Goal: Task Accomplishment & Management: Use online tool/utility

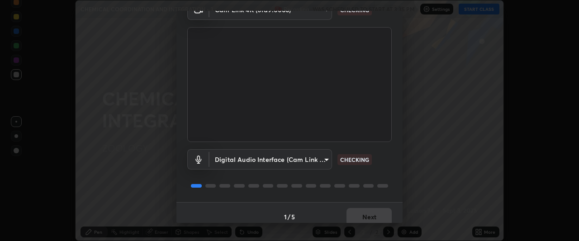
scroll to position [56, 0]
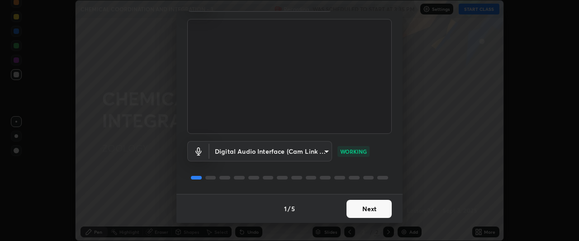
click at [362, 206] on button "Next" at bounding box center [369, 209] width 45 height 18
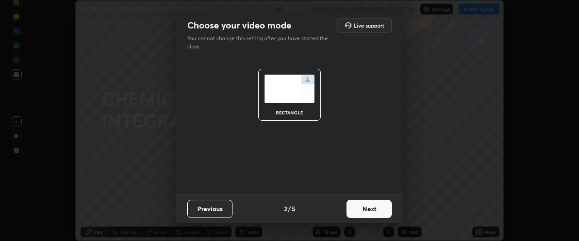
scroll to position [0, 0]
click at [362, 211] on button "Next" at bounding box center [369, 209] width 45 height 18
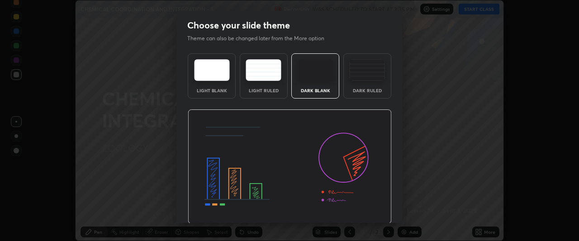
scroll to position [30, 0]
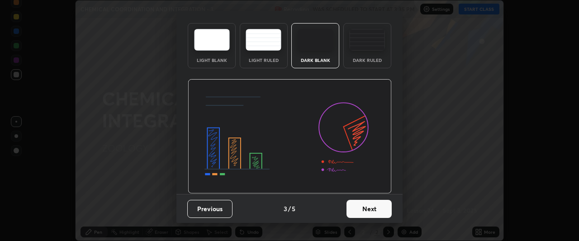
click at [358, 211] on button "Next" at bounding box center [369, 209] width 45 height 18
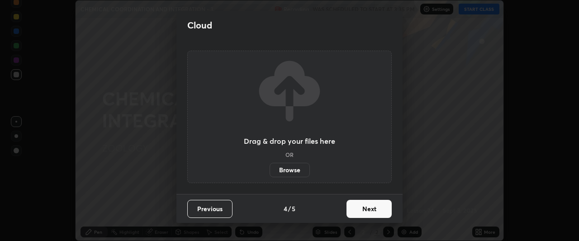
click at [363, 210] on button "Next" at bounding box center [369, 209] width 45 height 18
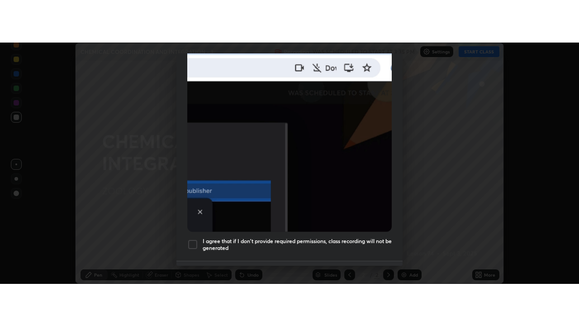
scroll to position [240, 0]
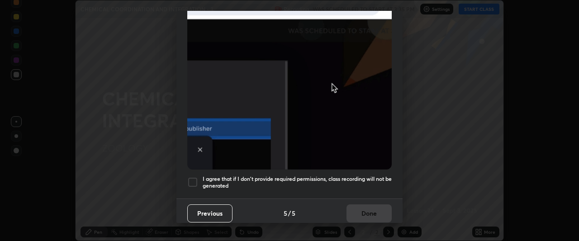
click at [193, 177] on div at bounding box center [192, 182] width 11 height 11
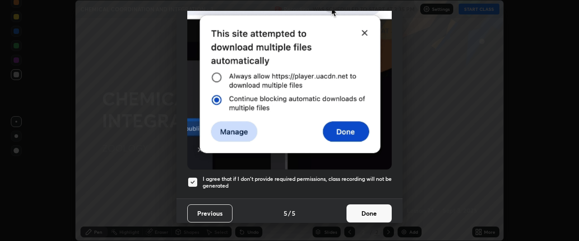
click at [375, 209] on button "Done" at bounding box center [369, 213] width 45 height 18
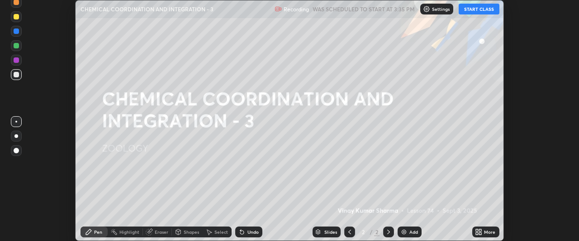
click at [485, 228] on div "More" at bounding box center [485, 232] width 27 height 11
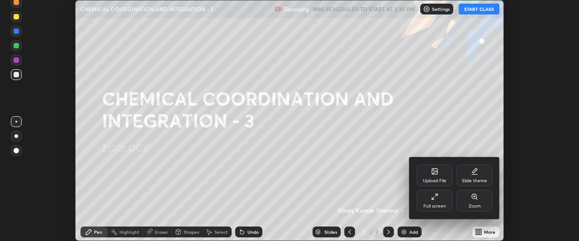
click at [441, 202] on div "Full screen" at bounding box center [435, 201] width 36 height 22
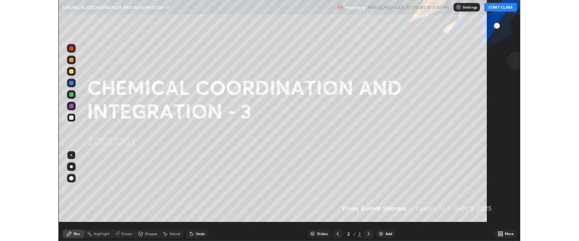
scroll to position [326, 579]
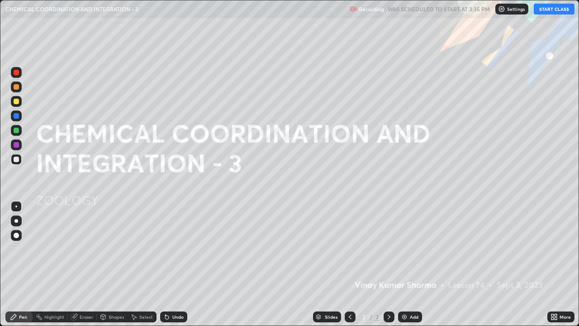
click at [548, 10] on button "START CLASS" at bounding box center [554, 9] width 41 height 11
click at [19, 241] on div "Pen" at bounding box center [18, 316] width 27 height 11
click at [14, 102] on div at bounding box center [16, 101] width 5 height 5
click at [407, 241] on div "Add" at bounding box center [410, 316] width 24 height 11
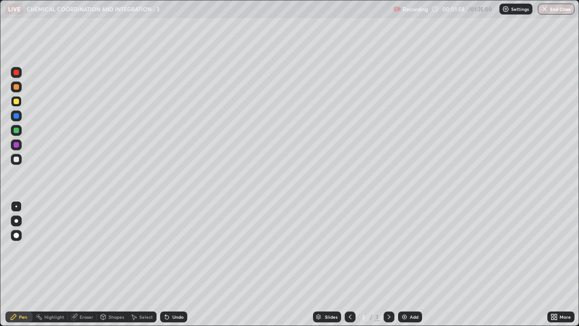
click at [17, 160] on div at bounding box center [16, 159] width 5 height 5
click at [18, 100] on div at bounding box center [16, 101] width 5 height 5
click at [116, 241] on div "Shapes" at bounding box center [116, 316] width 15 height 5
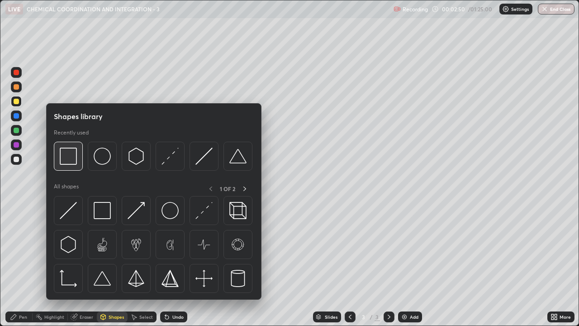
click at [71, 165] on img at bounding box center [68, 155] width 17 height 17
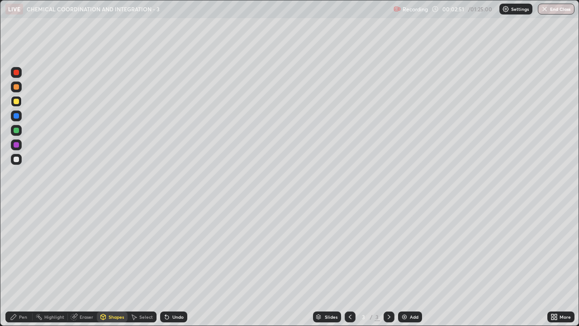
click at [20, 101] on div at bounding box center [16, 101] width 11 height 11
click at [18, 241] on div "Pen" at bounding box center [18, 316] width 27 height 11
click at [16, 160] on div at bounding box center [16, 159] width 5 height 5
click at [15, 131] on div at bounding box center [16, 130] width 5 height 5
click at [17, 159] on div at bounding box center [16, 159] width 5 height 5
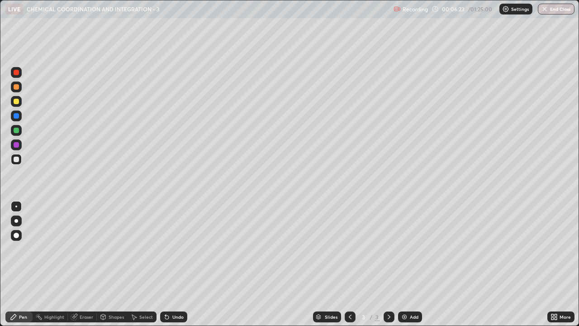
click at [15, 161] on div at bounding box center [16, 159] width 5 height 5
click at [16, 158] on div at bounding box center [16, 159] width 5 height 5
click at [14, 99] on div at bounding box center [16, 101] width 5 height 5
click at [16, 129] on div at bounding box center [16, 130] width 5 height 5
click at [17, 159] on div at bounding box center [16, 159] width 5 height 5
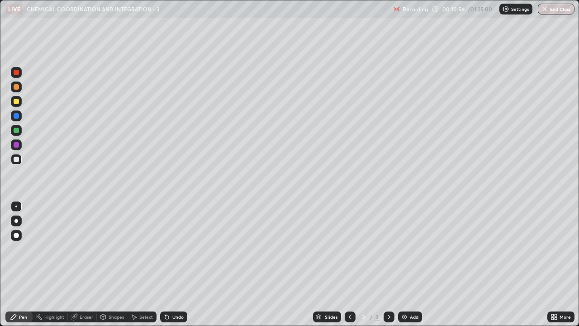
click at [18, 104] on div at bounding box center [16, 101] width 5 height 5
click at [16, 160] on div at bounding box center [16, 159] width 5 height 5
click at [404, 241] on img at bounding box center [404, 316] width 7 height 7
click at [14, 102] on div at bounding box center [16, 101] width 5 height 5
click at [14, 161] on div at bounding box center [16, 159] width 5 height 5
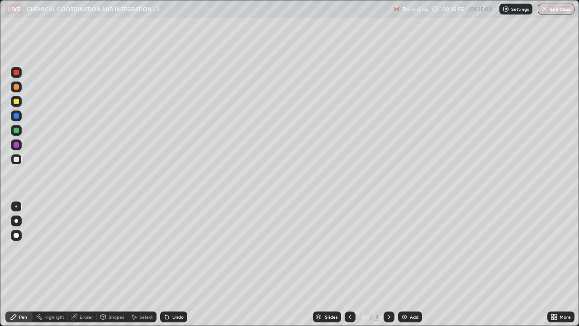
click at [348, 241] on icon at bounding box center [350, 316] width 7 height 7
click at [389, 241] on icon at bounding box center [388, 316] width 7 height 7
click at [18, 131] on div at bounding box center [16, 130] width 5 height 5
click at [20, 162] on div at bounding box center [16, 159] width 11 height 11
click at [14, 88] on div at bounding box center [16, 86] width 5 height 5
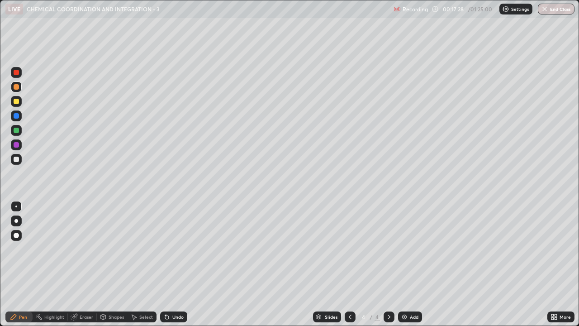
click at [16, 74] on div at bounding box center [16, 72] width 5 height 5
click at [17, 160] on div at bounding box center [16, 159] width 5 height 5
click at [16, 132] on div at bounding box center [16, 130] width 5 height 5
click at [349, 241] on icon at bounding box center [350, 316] width 7 height 7
click at [387, 241] on icon at bounding box center [388, 316] width 7 height 7
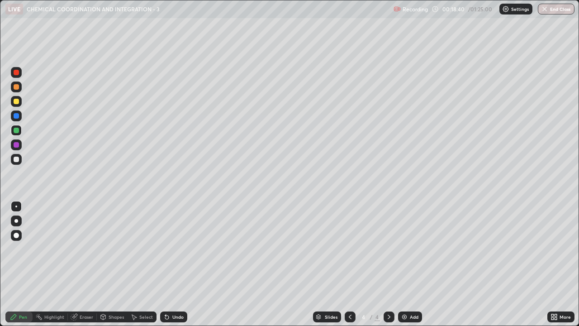
click at [17, 160] on div at bounding box center [16, 159] width 5 height 5
click at [15, 145] on div at bounding box center [16, 144] width 5 height 5
click at [18, 161] on div at bounding box center [16, 159] width 5 height 5
click at [16, 161] on div at bounding box center [16, 159] width 5 height 5
click at [401, 241] on img at bounding box center [404, 316] width 7 height 7
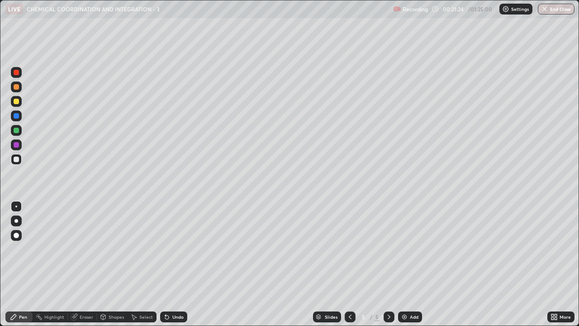
click at [18, 160] on div at bounding box center [16, 159] width 5 height 5
click at [17, 147] on div at bounding box center [16, 144] width 5 height 5
click at [15, 161] on div at bounding box center [16, 159] width 5 height 5
click at [348, 241] on div at bounding box center [350, 316] width 11 height 11
click at [388, 241] on icon at bounding box center [389, 316] width 3 height 5
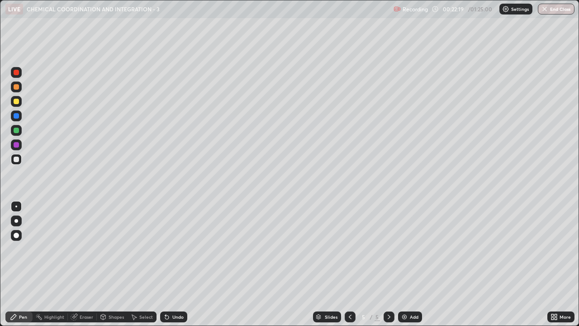
click at [19, 104] on div at bounding box center [16, 101] width 11 height 11
click at [16, 160] on div at bounding box center [16, 159] width 5 height 5
click at [166, 241] on icon at bounding box center [167, 317] width 4 height 4
click at [17, 104] on div at bounding box center [16, 101] width 11 height 11
click at [14, 158] on div at bounding box center [16, 159] width 5 height 5
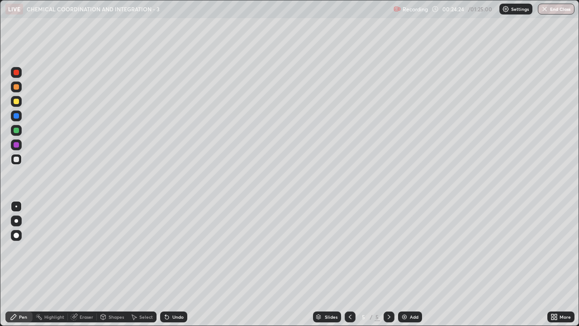
click at [17, 147] on div at bounding box center [16, 144] width 5 height 5
click at [15, 160] on div at bounding box center [16, 159] width 5 height 5
click at [20, 102] on div at bounding box center [16, 101] width 11 height 11
click at [17, 161] on div at bounding box center [16, 159] width 5 height 5
click at [350, 241] on icon at bounding box center [350, 316] width 3 height 5
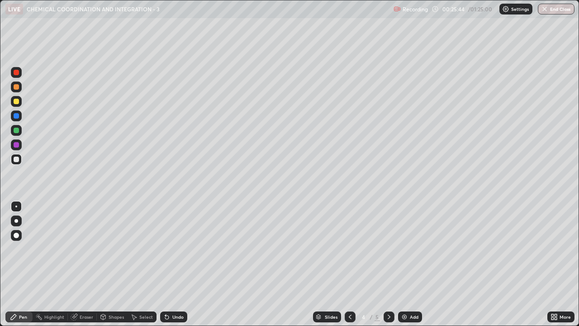
click at [17, 161] on div at bounding box center [16, 159] width 5 height 5
click at [407, 241] on img at bounding box center [404, 316] width 7 height 7
click at [15, 101] on div at bounding box center [16, 101] width 5 height 5
click at [18, 161] on div at bounding box center [16, 159] width 5 height 5
click at [16, 102] on div at bounding box center [16, 101] width 5 height 5
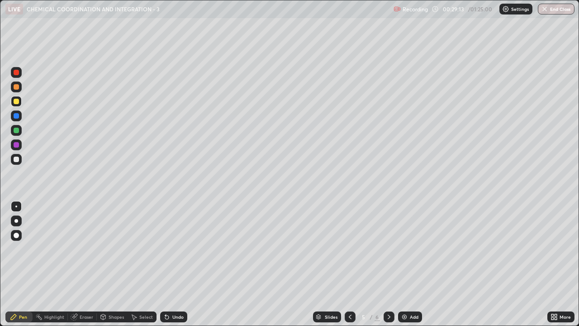
click at [16, 159] on div at bounding box center [16, 159] width 5 height 5
click at [16, 100] on div at bounding box center [16, 101] width 5 height 5
click at [18, 85] on div at bounding box center [16, 86] width 5 height 5
click at [15, 159] on div at bounding box center [16, 159] width 5 height 5
click at [109, 241] on div "Shapes" at bounding box center [116, 316] width 15 height 5
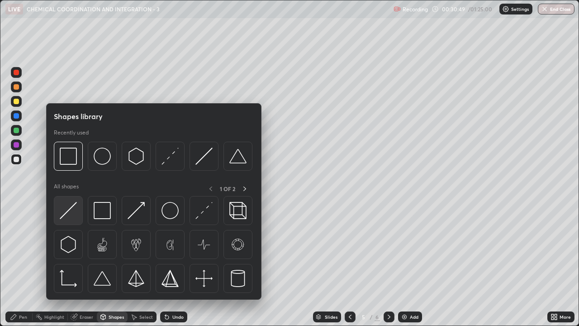
click at [75, 216] on img at bounding box center [68, 210] width 17 height 17
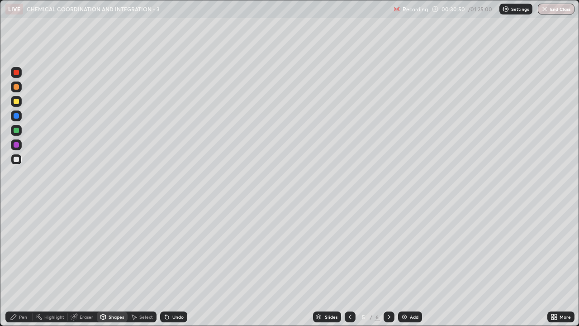
click at [83, 241] on div "Eraser" at bounding box center [87, 316] width 14 height 5
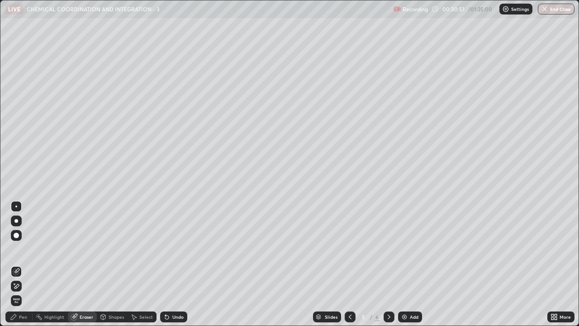
click at [113, 241] on div "Shapes" at bounding box center [116, 316] width 15 height 5
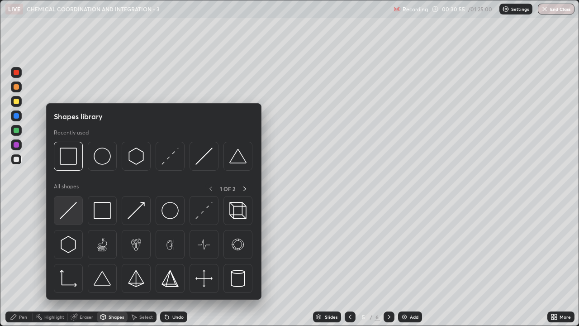
click at [75, 211] on img at bounding box center [68, 210] width 17 height 17
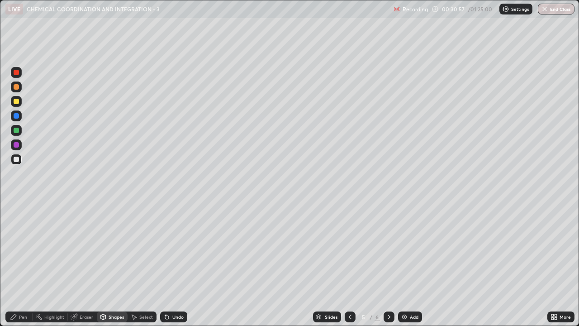
click at [17, 129] on div at bounding box center [16, 130] width 5 height 5
click at [18, 135] on div at bounding box center [16, 130] width 11 height 11
click at [23, 241] on div "Pen" at bounding box center [23, 316] width 8 height 5
click at [18, 161] on div at bounding box center [16, 159] width 5 height 5
click at [16, 86] on div at bounding box center [16, 86] width 5 height 5
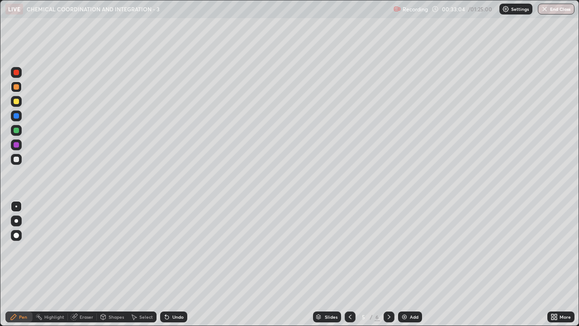
click at [19, 159] on div at bounding box center [16, 159] width 5 height 5
click at [349, 241] on icon at bounding box center [350, 316] width 7 height 7
click at [389, 241] on icon at bounding box center [388, 316] width 7 height 7
click at [15, 145] on div at bounding box center [16, 144] width 5 height 5
click at [16, 131] on div at bounding box center [16, 130] width 5 height 5
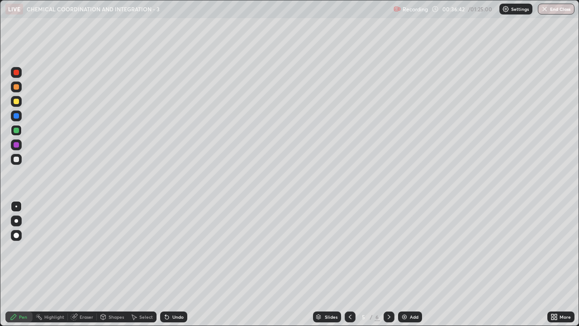
click at [405, 241] on img at bounding box center [404, 316] width 7 height 7
click at [114, 241] on div "Shapes" at bounding box center [116, 316] width 15 height 5
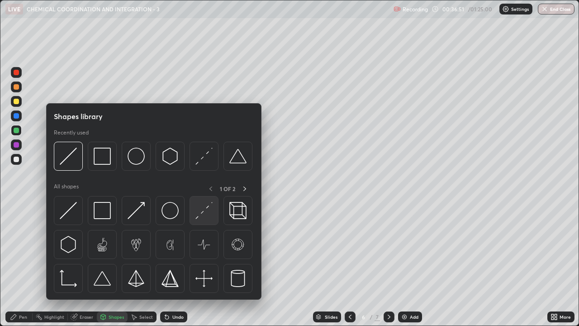
click at [204, 212] on img at bounding box center [203, 210] width 17 height 17
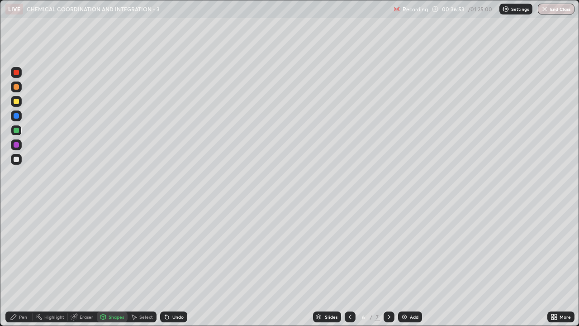
click at [19, 86] on div at bounding box center [16, 86] width 5 height 5
click at [15, 159] on div at bounding box center [16, 159] width 5 height 5
click at [15, 241] on div "Pen" at bounding box center [18, 316] width 27 height 11
click at [17, 87] on div at bounding box center [16, 86] width 5 height 5
click at [17, 159] on div at bounding box center [16, 159] width 5 height 5
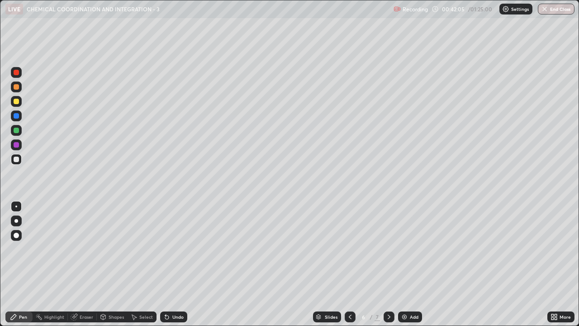
click at [407, 241] on div "Add" at bounding box center [410, 316] width 24 height 11
click at [19, 103] on div at bounding box center [16, 101] width 5 height 5
click at [348, 241] on icon at bounding box center [350, 316] width 7 height 7
click at [388, 241] on icon at bounding box center [388, 316] width 7 height 7
click at [16, 158] on div at bounding box center [16, 159] width 5 height 5
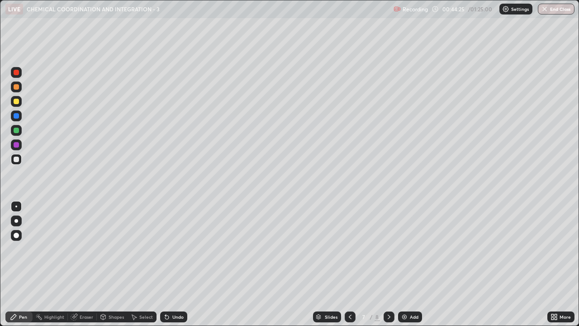
click at [17, 131] on div at bounding box center [16, 130] width 5 height 5
click at [17, 145] on div at bounding box center [16, 144] width 5 height 5
click at [18, 157] on div at bounding box center [16, 159] width 5 height 5
click at [17, 131] on div at bounding box center [16, 130] width 5 height 5
click at [18, 102] on div at bounding box center [16, 101] width 5 height 5
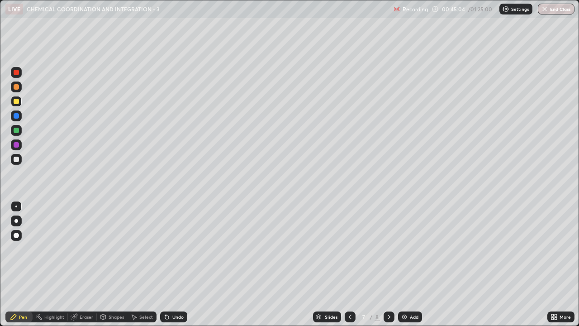
click at [19, 131] on div at bounding box center [16, 130] width 5 height 5
click at [17, 101] on div at bounding box center [16, 101] width 5 height 5
click at [18, 117] on div at bounding box center [16, 115] width 5 height 5
click at [17, 104] on div at bounding box center [16, 101] width 11 height 11
click at [349, 241] on icon at bounding box center [350, 316] width 7 height 7
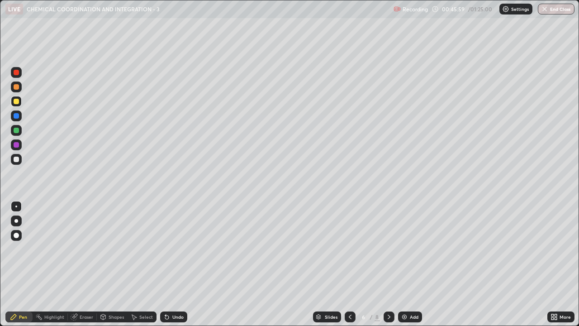
click at [389, 241] on icon at bounding box center [388, 316] width 7 height 7
click at [17, 157] on div at bounding box center [16, 159] width 5 height 5
click at [16, 160] on div at bounding box center [16, 159] width 5 height 5
click at [175, 241] on div "Undo" at bounding box center [177, 316] width 11 height 5
click at [181, 241] on div "Undo" at bounding box center [173, 316] width 27 height 11
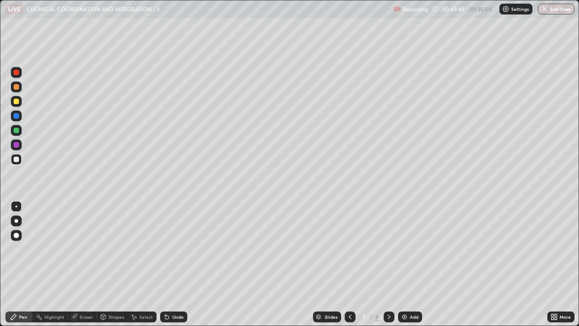
click at [348, 241] on icon at bounding box center [350, 316] width 7 height 7
click at [388, 241] on icon at bounding box center [388, 316] width 7 height 7
click at [349, 241] on icon at bounding box center [350, 316] width 7 height 7
click at [388, 241] on icon at bounding box center [388, 316] width 7 height 7
click at [404, 241] on img at bounding box center [404, 316] width 7 height 7
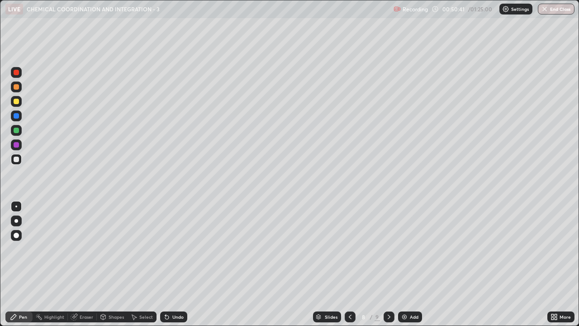
click at [18, 161] on div at bounding box center [16, 159] width 5 height 5
click at [17, 102] on div at bounding box center [16, 101] width 5 height 5
click at [14, 161] on div at bounding box center [16, 159] width 5 height 5
click at [86, 241] on div "Eraser" at bounding box center [87, 316] width 14 height 5
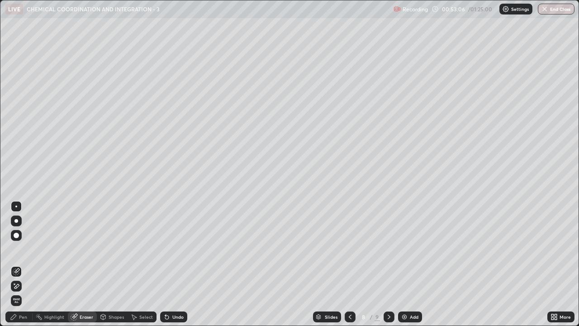
click at [18, 241] on div "Pen" at bounding box center [18, 316] width 27 height 11
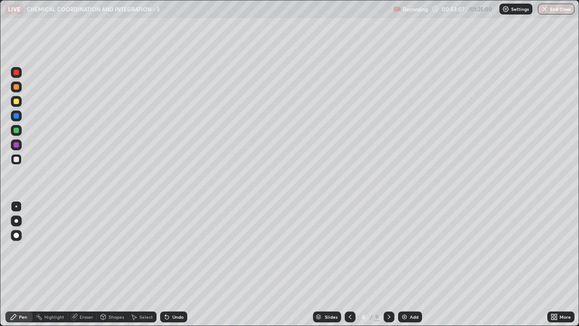
click at [15, 100] on div at bounding box center [16, 101] width 5 height 5
click at [17, 160] on div at bounding box center [16, 159] width 5 height 5
click at [172, 241] on div "Undo" at bounding box center [177, 316] width 11 height 5
click at [170, 241] on div "Undo" at bounding box center [173, 316] width 27 height 11
click at [171, 241] on div "Undo" at bounding box center [173, 316] width 27 height 11
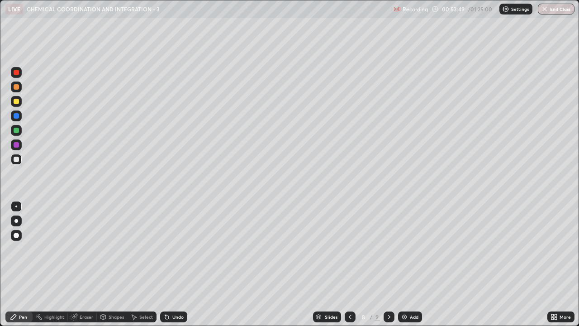
click at [172, 241] on div "Undo" at bounding box center [177, 316] width 11 height 5
click at [16, 102] on div at bounding box center [16, 101] width 5 height 5
click at [18, 132] on div at bounding box center [16, 130] width 5 height 5
click at [109, 241] on div "Shapes" at bounding box center [116, 316] width 15 height 5
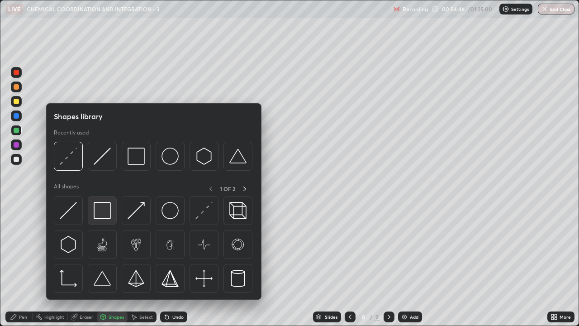
click at [105, 214] on img at bounding box center [102, 210] width 17 height 17
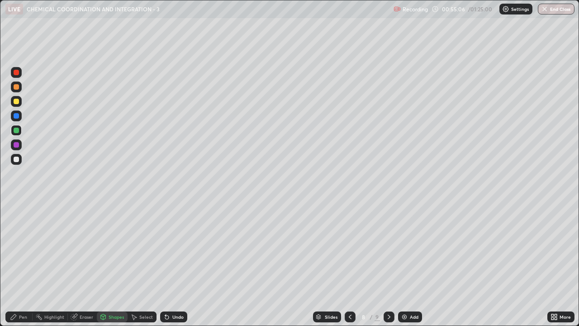
click at [18, 102] on div at bounding box center [16, 101] width 5 height 5
click at [17, 241] on div "Pen" at bounding box center [18, 316] width 27 height 11
click at [16, 87] on div at bounding box center [16, 86] width 5 height 5
click at [17, 161] on div at bounding box center [16, 159] width 5 height 5
click at [17, 157] on div at bounding box center [16, 159] width 5 height 5
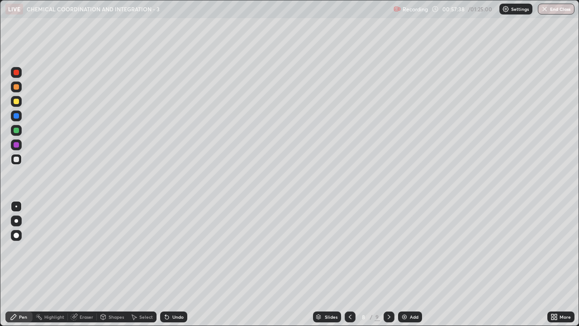
click at [405, 241] on img at bounding box center [404, 316] width 7 height 7
click at [16, 162] on div at bounding box center [16, 159] width 11 height 11
click at [15, 103] on div at bounding box center [16, 101] width 5 height 5
click at [15, 161] on div at bounding box center [16, 159] width 5 height 5
click at [173, 241] on div "Undo" at bounding box center [177, 316] width 11 height 5
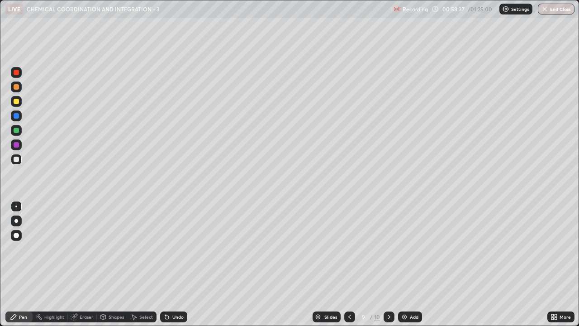
click at [175, 241] on div "Undo" at bounding box center [177, 316] width 11 height 5
click at [173, 241] on div "Undo" at bounding box center [177, 316] width 11 height 5
click at [18, 104] on div at bounding box center [16, 101] width 5 height 5
click at [388, 241] on icon at bounding box center [388, 316] width 7 height 7
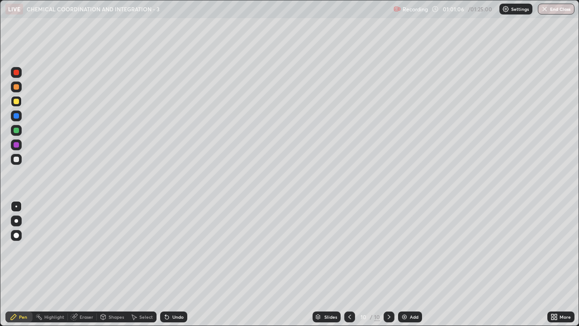
click at [405, 241] on img at bounding box center [404, 316] width 7 height 7
click at [349, 241] on icon at bounding box center [350, 316] width 7 height 7
click at [388, 241] on icon at bounding box center [388, 316] width 7 height 7
click at [348, 241] on icon at bounding box center [350, 316] width 7 height 7
click at [349, 241] on icon at bounding box center [350, 316] width 3 height 5
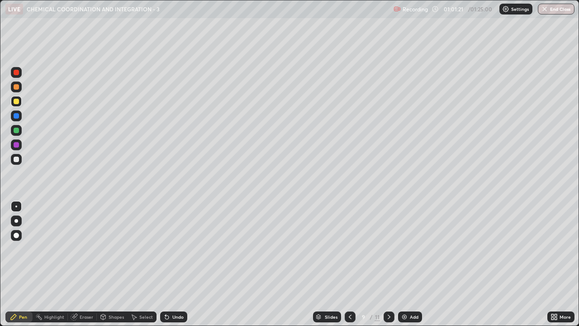
click at [389, 241] on icon at bounding box center [388, 316] width 7 height 7
click at [388, 241] on icon at bounding box center [388, 316] width 7 height 7
click at [349, 241] on icon at bounding box center [350, 316] width 7 height 7
click at [348, 241] on icon at bounding box center [350, 316] width 7 height 7
click at [388, 241] on icon at bounding box center [388, 316] width 7 height 7
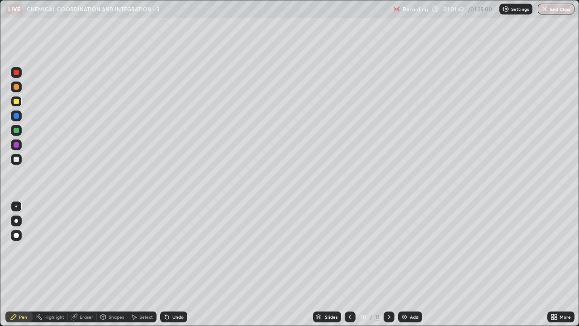
click at [387, 241] on icon at bounding box center [388, 316] width 7 height 7
click at [17, 159] on div at bounding box center [16, 159] width 5 height 5
click at [19, 102] on div at bounding box center [16, 101] width 5 height 5
click at [174, 241] on div "Undo" at bounding box center [177, 316] width 11 height 5
click at [171, 241] on div "Undo" at bounding box center [173, 316] width 27 height 11
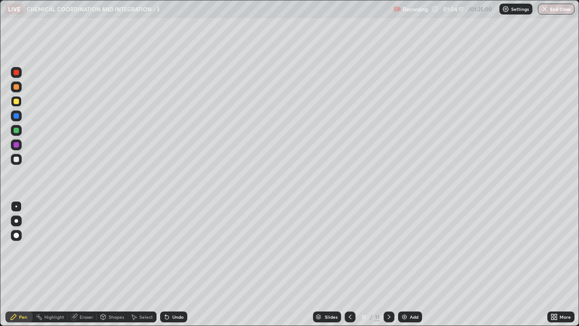
click at [25, 241] on div "Pen" at bounding box center [23, 316] width 8 height 5
click at [17, 157] on div at bounding box center [16, 159] width 5 height 5
click at [112, 241] on div "Shapes" at bounding box center [116, 316] width 15 height 5
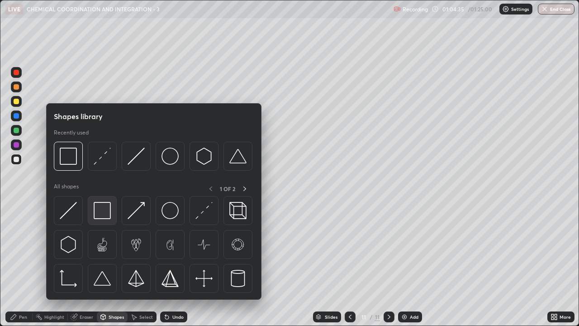
click at [106, 214] on img at bounding box center [102, 210] width 17 height 17
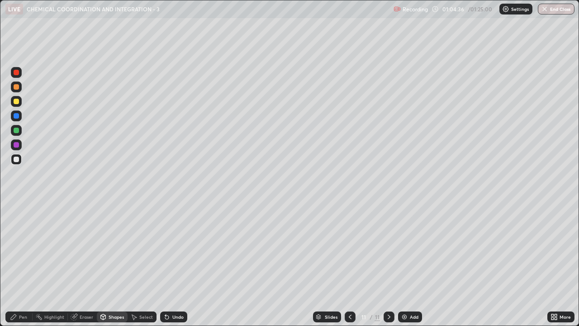
click at [18, 116] on div at bounding box center [16, 115] width 5 height 5
click at [23, 241] on div "Pen" at bounding box center [23, 316] width 8 height 5
click at [17, 160] on div at bounding box center [16, 159] width 5 height 5
click at [16, 131] on div at bounding box center [16, 130] width 5 height 5
click at [109, 241] on div "Shapes" at bounding box center [116, 316] width 15 height 5
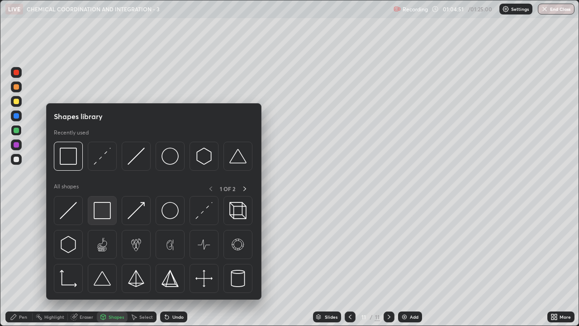
click at [107, 215] on img at bounding box center [102, 210] width 17 height 17
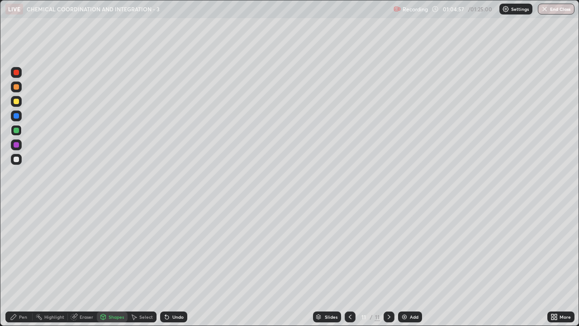
click at [17, 160] on div at bounding box center [16, 159] width 5 height 5
click at [19, 241] on div "Pen" at bounding box center [18, 316] width 27 height 11
click at [15, 87] on div at bounding box center [16, 86] width 5 height 5
click at [105, 241] on icon at bounding box center [103, 316] width 7 height 7
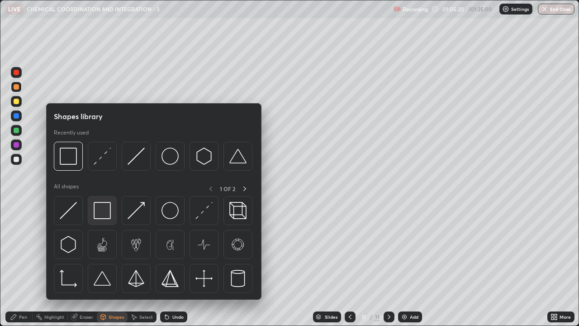
click at [105, 215] on img at bounding box center [102, 210] width 17 height 17
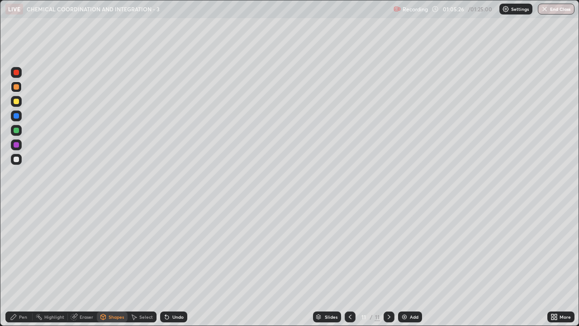
click at [21, 241] on div "Pen" at bounding box center [18, 316] width 27 height 11
click at [16, 157] on div at bounding box center [16, 159] width 5 height 5
click at [18, 106] on div at bounding box center [16, 101] width 11 height 11
click at [18, 160] on div at bounding box center [16, 159] width 5 height 5
click at [404, 241] on img at bounding box center [404, 316] width 7 height 7
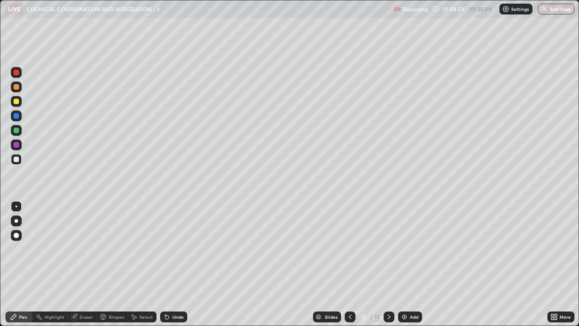
click at [17, 159] on div at bounding box center [16, 159] width 5 height 5
click at [18, 103] on div at bounding box center [16, 101] width 5 height 5
click at [350, 241] on icon at bounding box center [350, 316] width 7 height 7
click at [349, 241] on icon at bounding box center [350, 316] width 7 height 7
click at [349, 241] on icon at bounding box center [350, 316] width 3 height 5
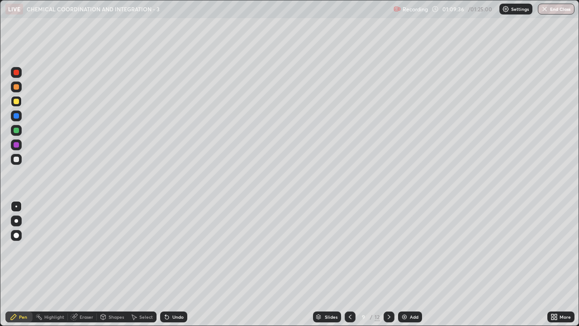
click at [349, 241] on icon at bounding box center [350, 316] width 7 height 7
click at [348, 241] on icon at bounding box center [350, 316] width 7 height 7
click at [349, 241] on icon at bounding box center [350, 316] width 7 height 7
click at [389, 241] on icon at bounding box center [389, 316] width 3 height 5
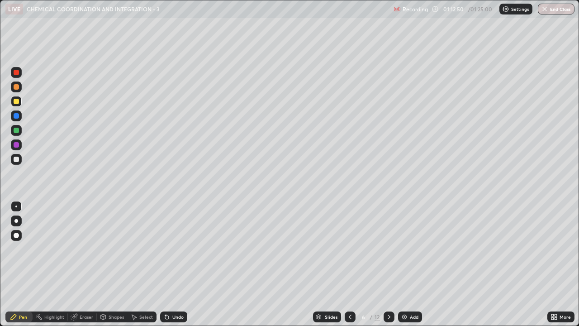
click at [388, 241] on icon at bounding box center [388, 316] width 7 height 7
click at [388, 241] on icon at bounding box center [389, 316] width 3 height 5
click at [387, 241] on icon at bounding box center [388, 316] width 7 height 7
click at [388, 241] on icon at bounding box center [388, 316] width 7 height 7
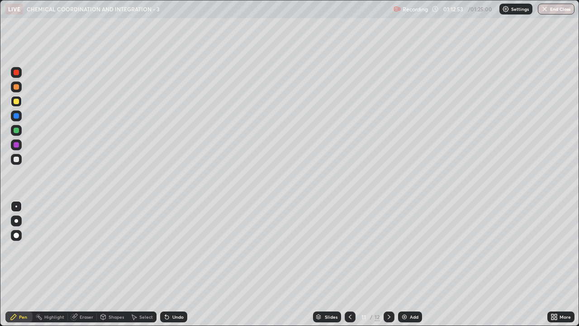
click at [388, 241] on icon at bounding box center [388, 316] width 7 height 7
click at [389, 241] on icon at bounding box center [389, 316] width 3 height 5
click at [18, 158] on div at bounding box center [16, 159] width 5 height 5
click at [18, 103] on div at bounding box center [16, 101] width 5 height 5
click at [18, 161] on div at bounding box center [16, 159] width 5 height 5
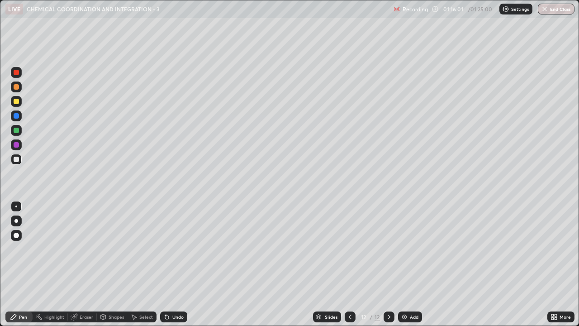
click at [17, 132] on div at bounding box center [16, 130] width 5 height 5
click at [17, 147] on div at bounding box center [16, 144] width 5 height 5
click at [16, 87] on div at bounding box center [16, 86] width 5 height 5
click at [19, 158] on div at bounding box center [16, 159] width 5 height 5
click at [16, 160] on div at bounding box center [16, 159] width 5 height 5
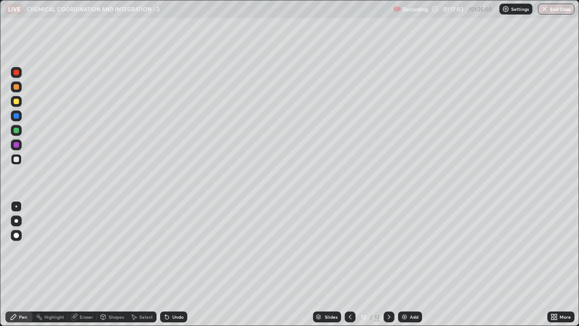
click at [16, 103] on div at bounding box center [16, 101] width 5 height 5
click at [16, 161] on div at bounding box center [16, 159] width 5 height 5
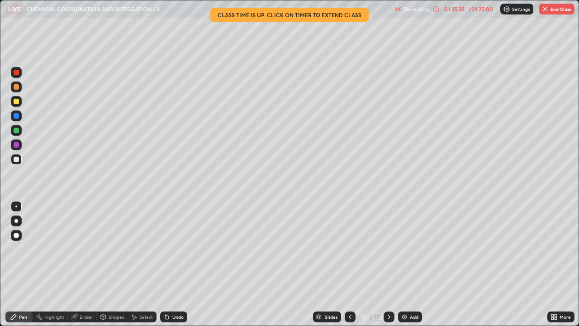
click at [560, 10] on button "End Class" at bounding box center [557, 9] width 36 height 11
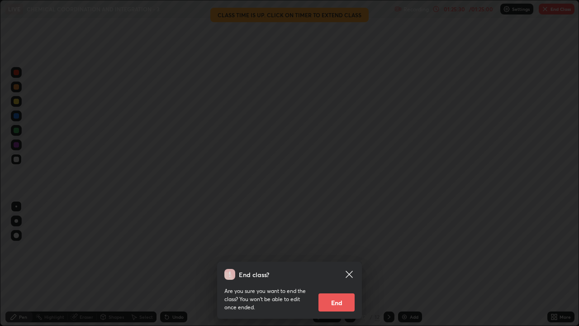
click at [337, 241] on button "End" at bounding box center [336, 302] width 36 height 18
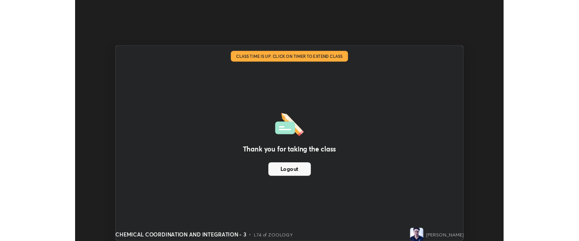
scroll to position [44996, 44659]
